Goal: Complete application form

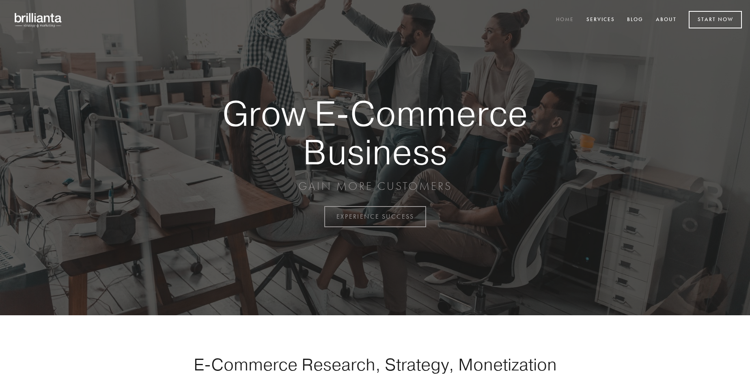
scroll to position [2126, 0]
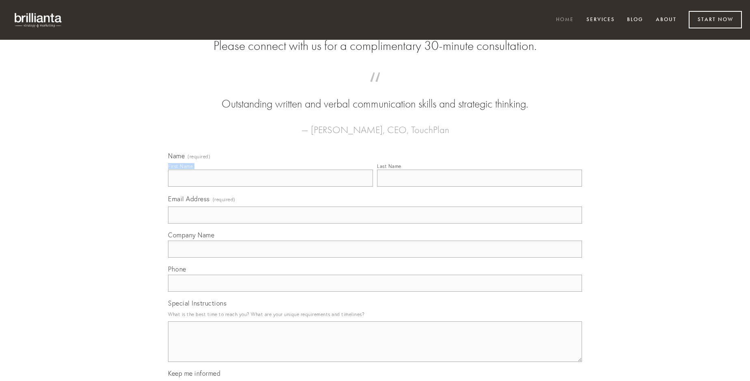
type input "[PERSON_NAME]"
click at [479, 187] on input "Last Name" at bounding box center [479, 178] width 205 height 17
type input "[PERSON_NAME]"
click at [375, 223] on input "Email Address (required)" at bounding box center [375, 214] width 414 height 17
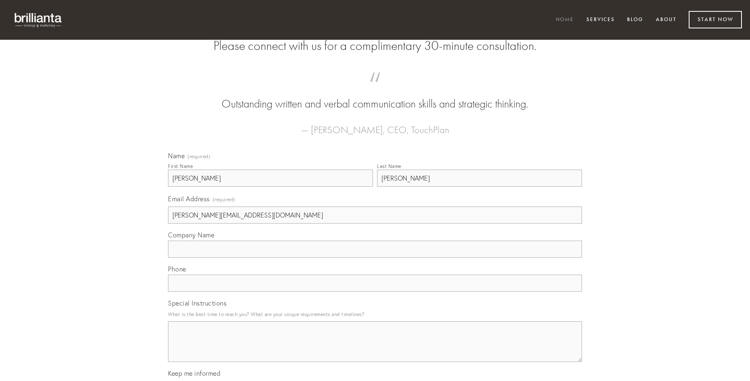
type input "[PERSON_NAME][EMAIL_ADDRESS][DOMAIN_NAME]"
click at [375, 258] on input "Company Name" at bounding box center [375, 249] width 414 height 17
type input "ager"
click at [375, 292] on input "text" at bounding box center [375, 283] width 414 height 17
click at [375, 349] on textarea "Special Instructions" at bounding box center [375, 341] width 414 height 41
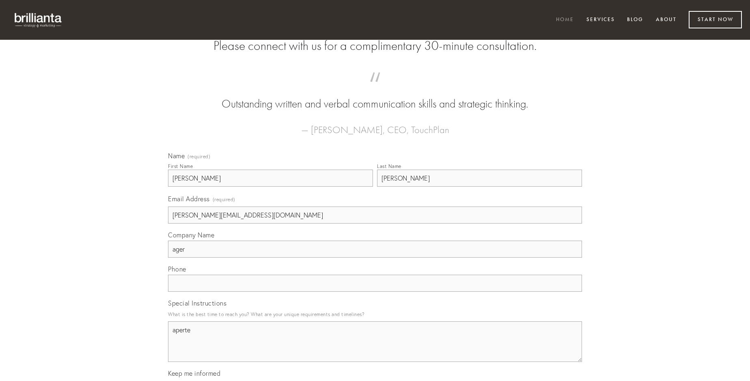
type textarea "aperte"
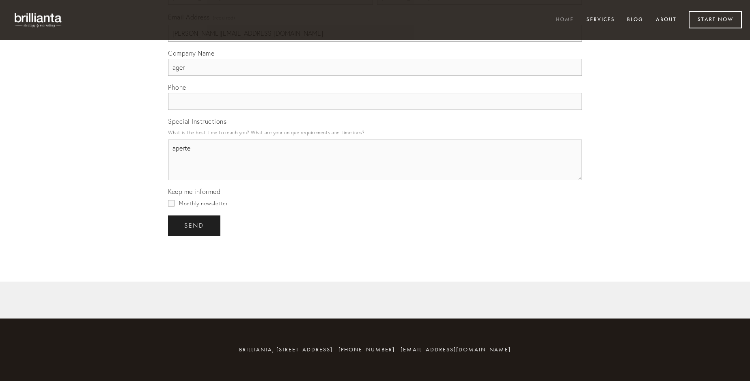
click at [195, 225] on span "send" at bounding box center [194, 225] width 20 height 7
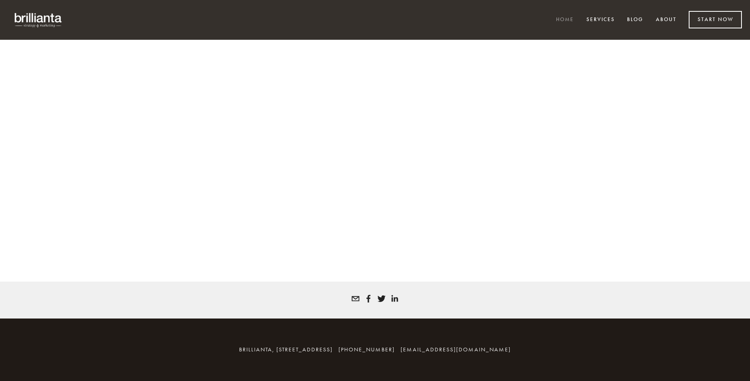
scroll to position [2115, 0]
